Goal: Find specific page/section: Find specific page/section

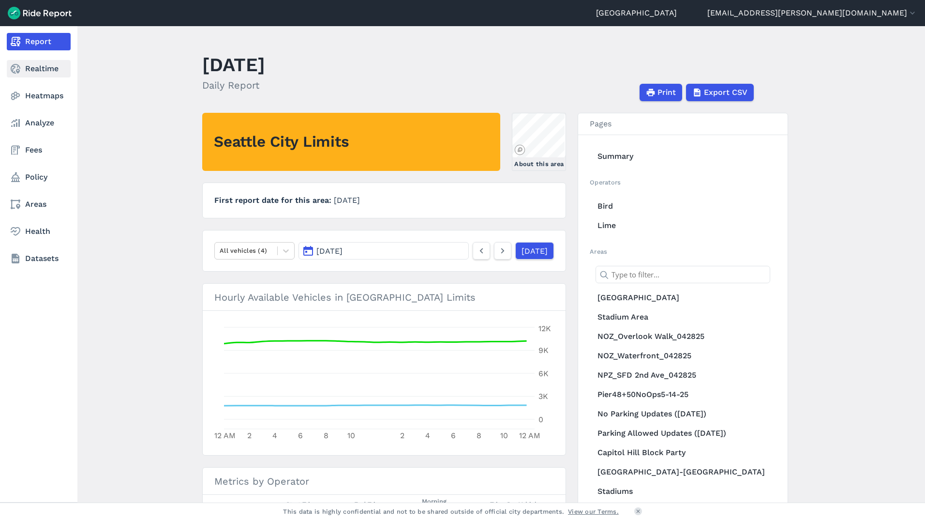
click at [35, 72] on link "Realtime" at bounding box center [39, 68] width 64 height 17
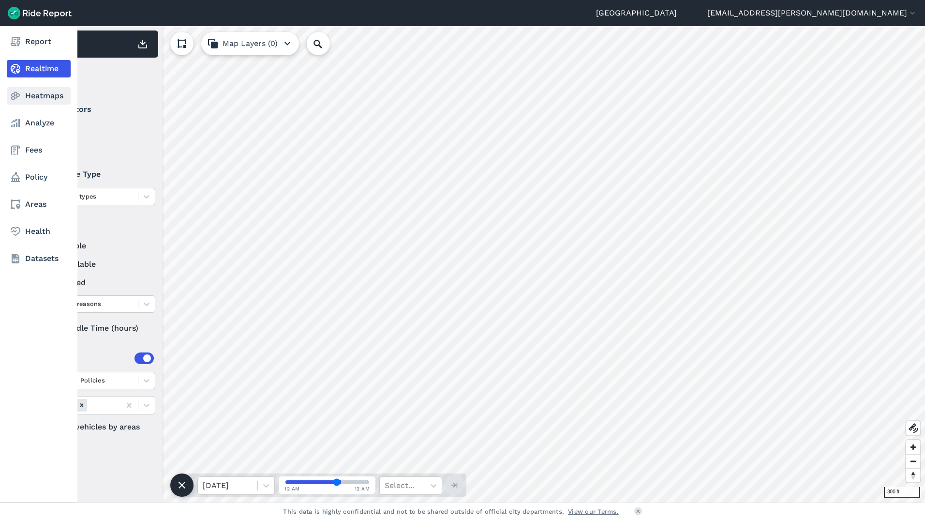
click at [12, 95] on use at bounding box center [15, 96] width 9 height 8
